Goal: Check status: Check status

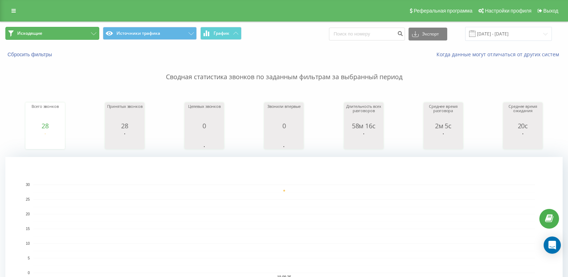
click at [81, 29] on button "Исходящие" at bounding box center [52, 33] width 94 height 13
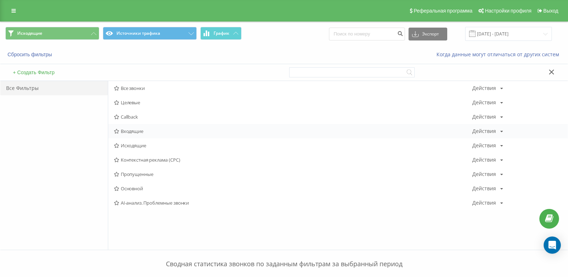
click at [131, 133] on span "Входящие" at bounding box center [293, 131] width 359 height 5
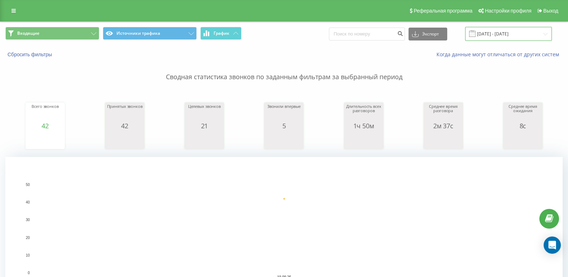
click at [521, 37] on input "[DATE] - [DATE]" at bounding box center [508, 34] width 87 height 14
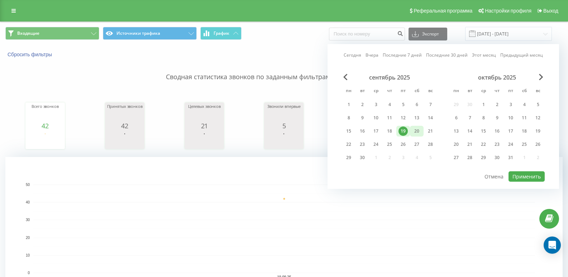
click at [417, 130] on div "20" at bounding box center [416, 131] width 9 height 9
click at [352, 141] on div "22" at bounding box center [348, 144] width 9 height 9
click at [533, 172] on button "Применить" at bounding box center [527, 176] width 36 height 10
type input "[DATE] - [DATE]"
